Goal: Information Seeking & Learning: Learn about a topic

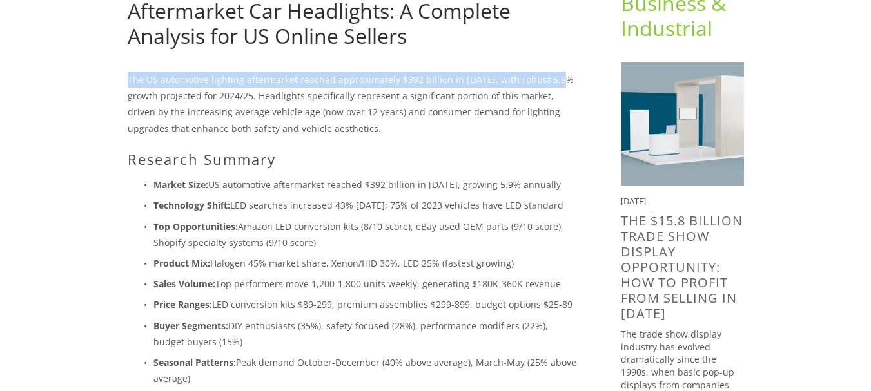
drag, startPoint x: 127, startPoint y: 78, endPoint x: 560, endPoint y: 85, distance: 433.2
click at [560, 85] on p "The US automotive lighting aftermarket reached approximately $392 billion in [D…" at bounding box center [354, 104] width 452 height 65
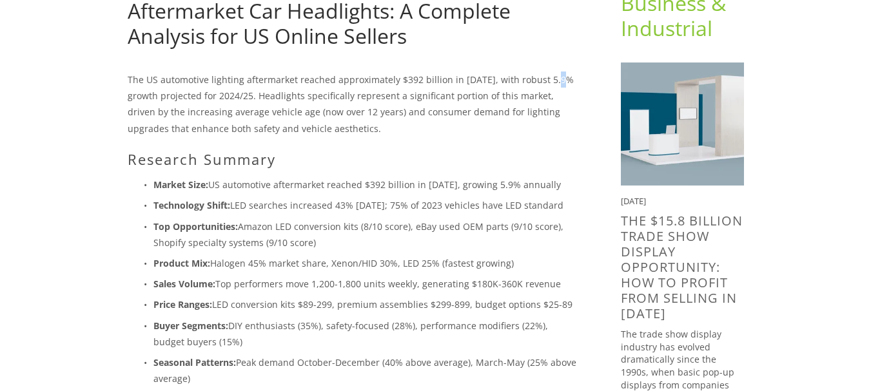
drag, startPoint x: 549, startPoint y: 62, endPoint x: 563, endPoint y: 84, distance: 26.1
click at [563, 84] on p "The US automotive lighting aftermarket reached approximately $392 billion in [D…" at bounding box center [354, 104] width 452 height 65
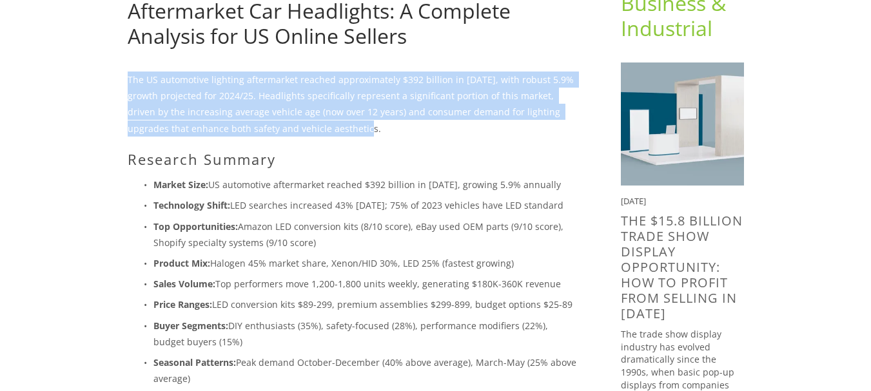
drag, startPoint x: 551, startPoint y: 39, endPoint x: 575, endPoint y: 130, distance: 94.6
click at [575, 130] on p "The US automotive lighting aftermarket reached approximately $392 billion in [D…" at bounding box center [354, 104] width 452 height 65
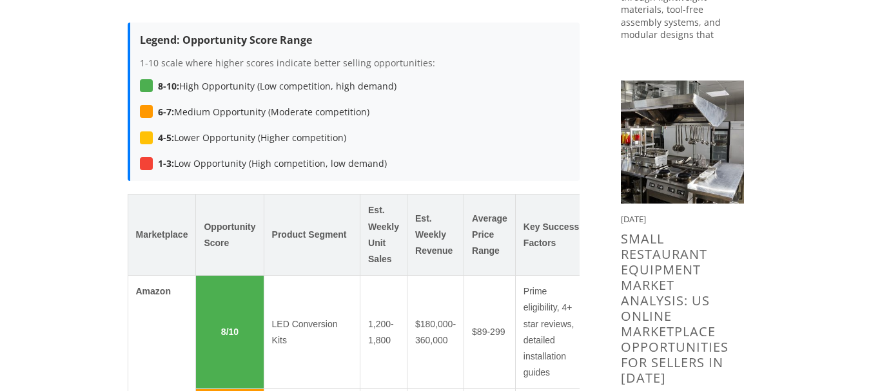
scroll to position [807, 0]
